Goal: Check status: Check status

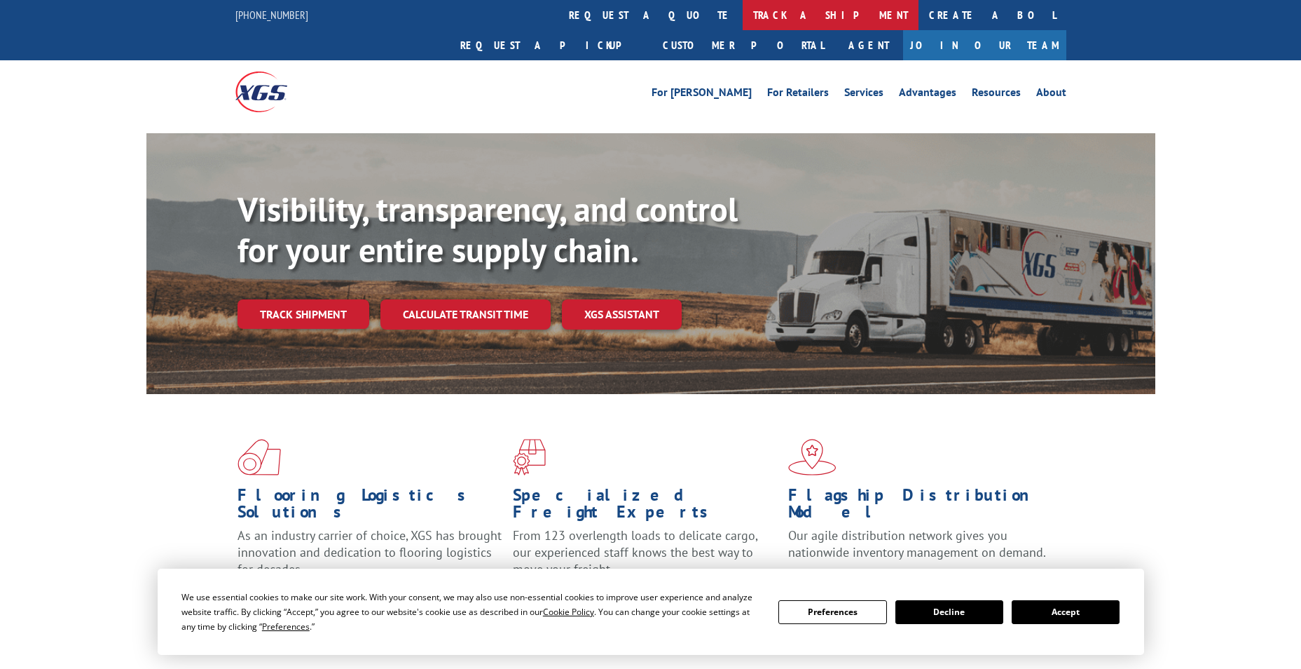
click at [743, 11] on link "track a shipment" at bounding box center [831, 15] width 176 height 30
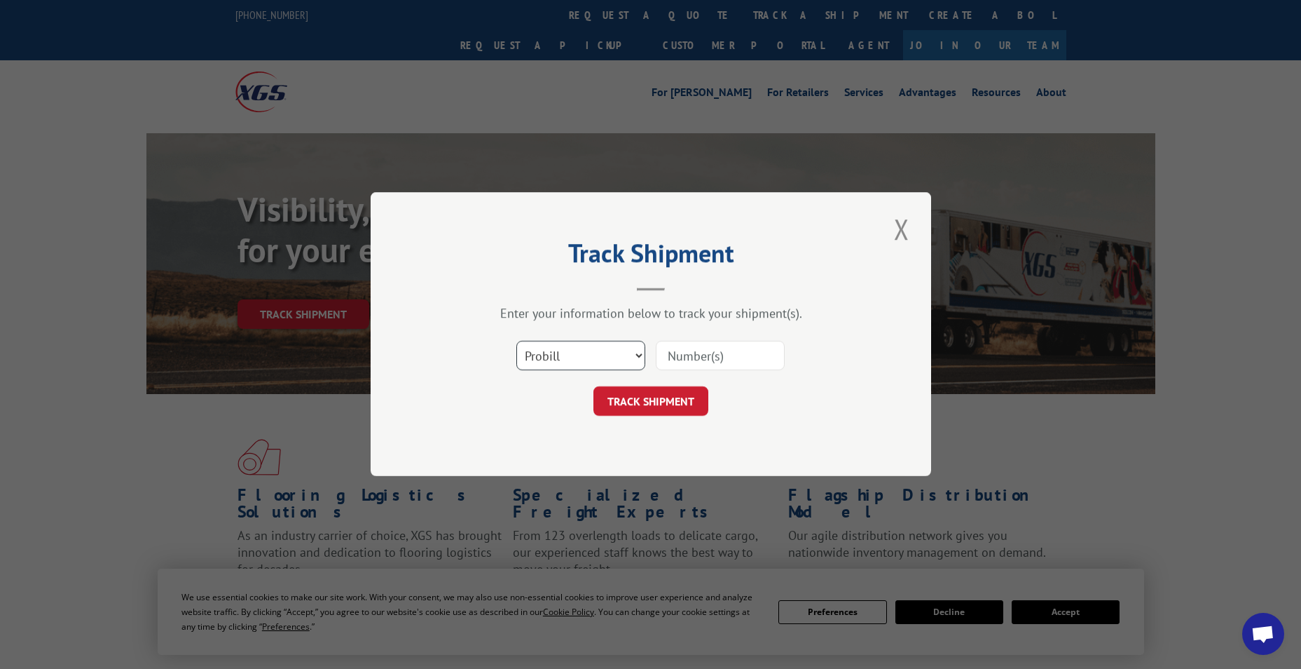
drag, startPoint x: 534, startPoint y: 354, endPoint x: 526, endPoint y: 369, distance: 17.0
click at [534, 354] on select "Select category... Probill BOL PO" at bounding box center [581, 355] width 129 height 29
select select "po"
click at [517, 341] on select "Select category... Probill BOL PO" at bounding box center [581, 355] width 129 height 29
click at [669, 364] on input at bounding box center [720, 355] width 129 height 29
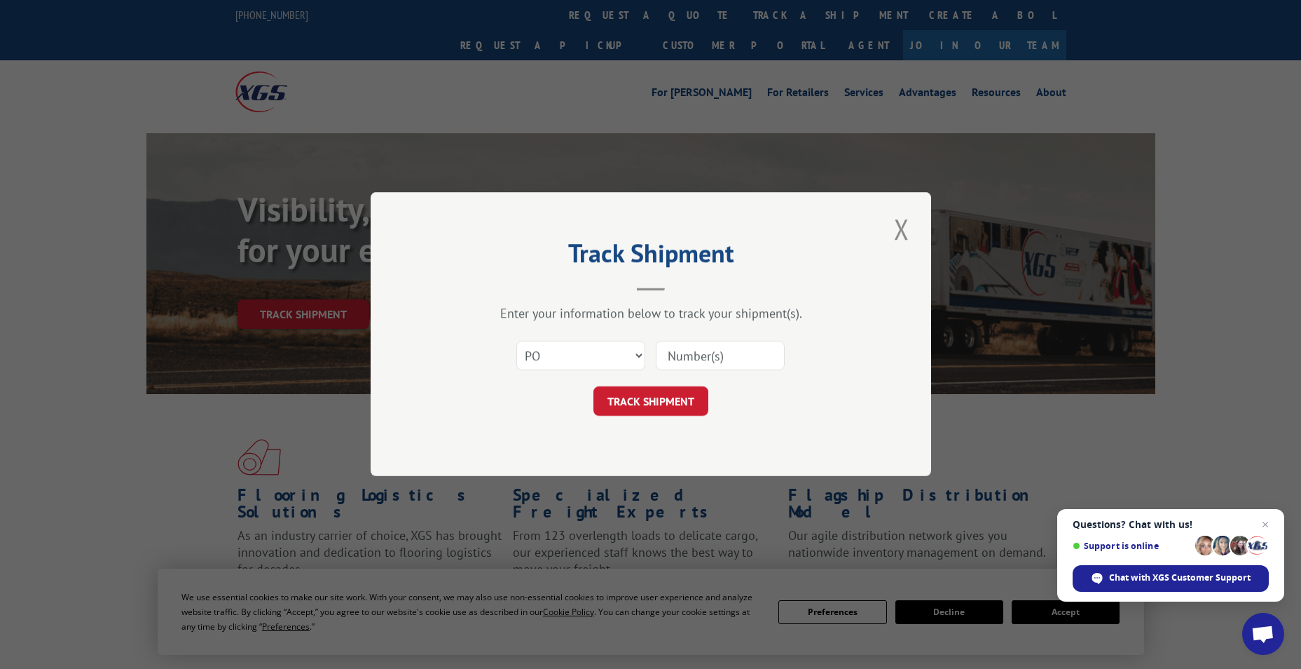
paste input "83529932"
type input "83529932"
click at [665, 398] on button "TRACK SHIPMENT" at bounding box center [651, 401] width 115 height 29
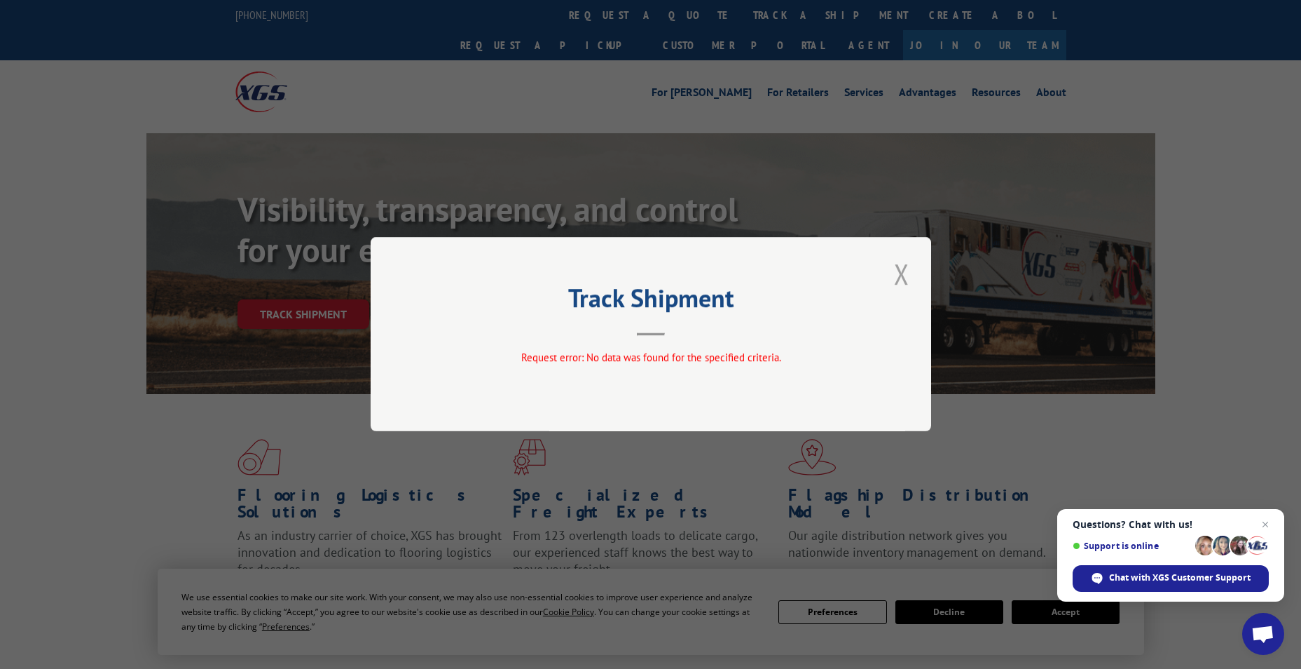
click at [901, 273] on button "Close modal" at bounding box center [902, 273] width 24 height 39
